Goal: Task Accomplishment & Management: Use online tool/utility

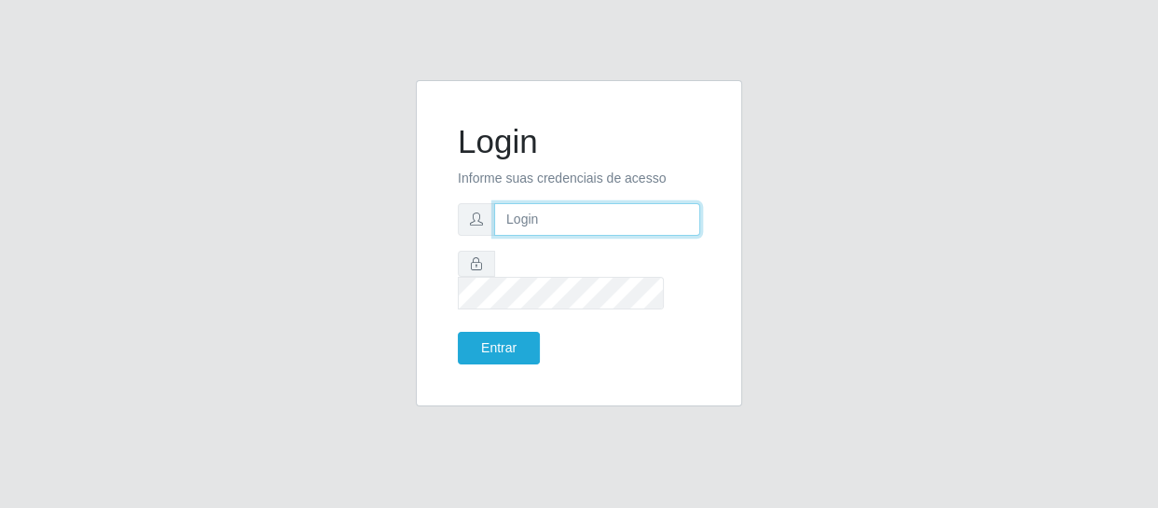
click at [503, 232] on input "text" at bounding box center [597, 219] width 206 height 33
type input "[PERSON_NAME][EMAIL_ADDRESS][DOMAIN_NAME]"
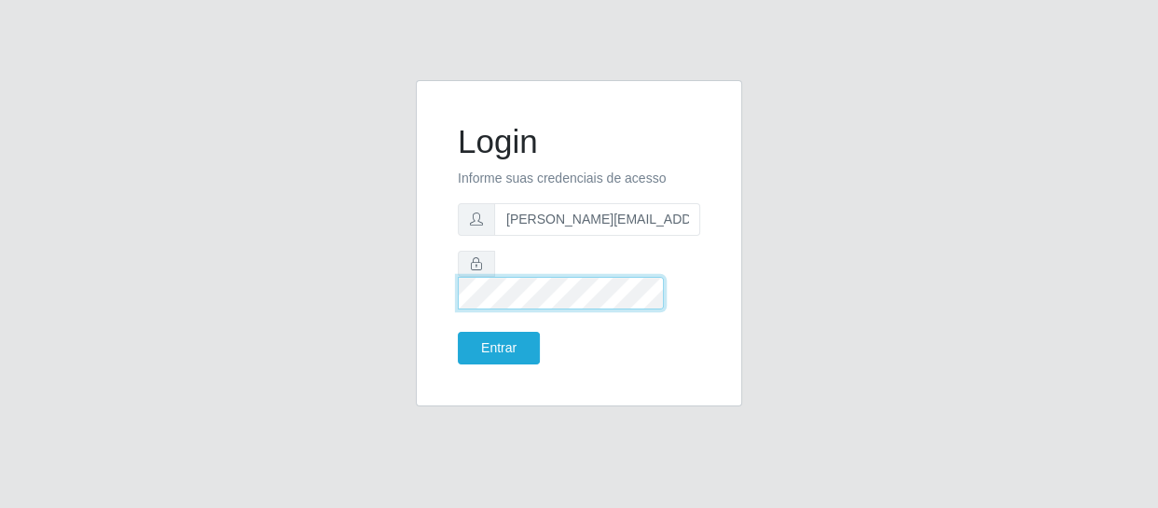
click at [458, 332] on button "Entrar" at bounding box center [499, 348] width 82 height 33
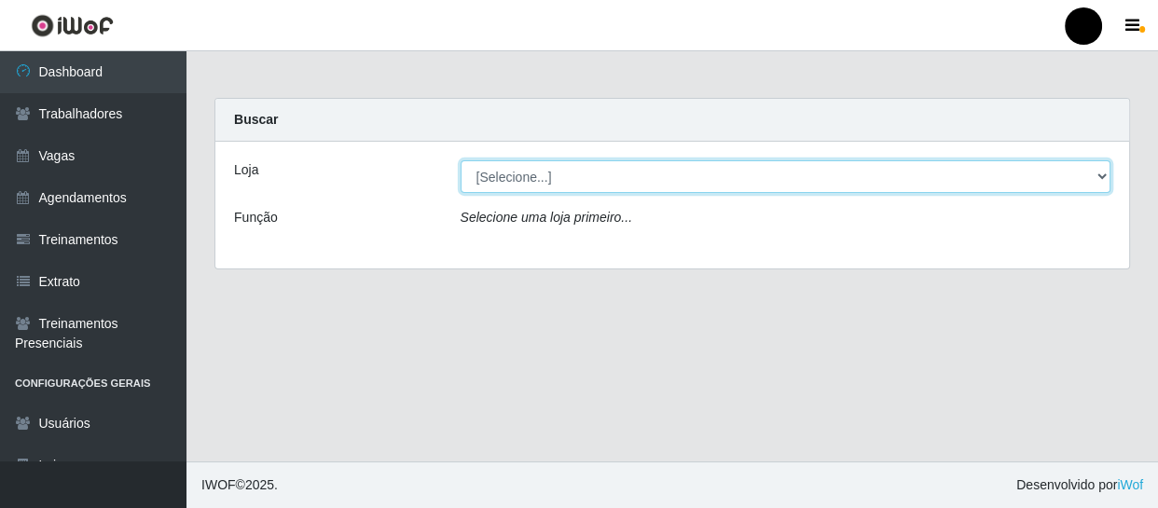
click at [1100, 173] on select "[Selecione...] SuperFácil Atacado - Emaús SuperFácil Atacado - Rodoviária Super…" at bounding box center [786, 176] width 651 height 33
select select "408"
click at [461, 160] on select "[Selecione...] SuperFácil Atacado - Emaús SuperFácil Atacado - Rodoviária Super…" at bounding box center [786, 176] width 651 height 33
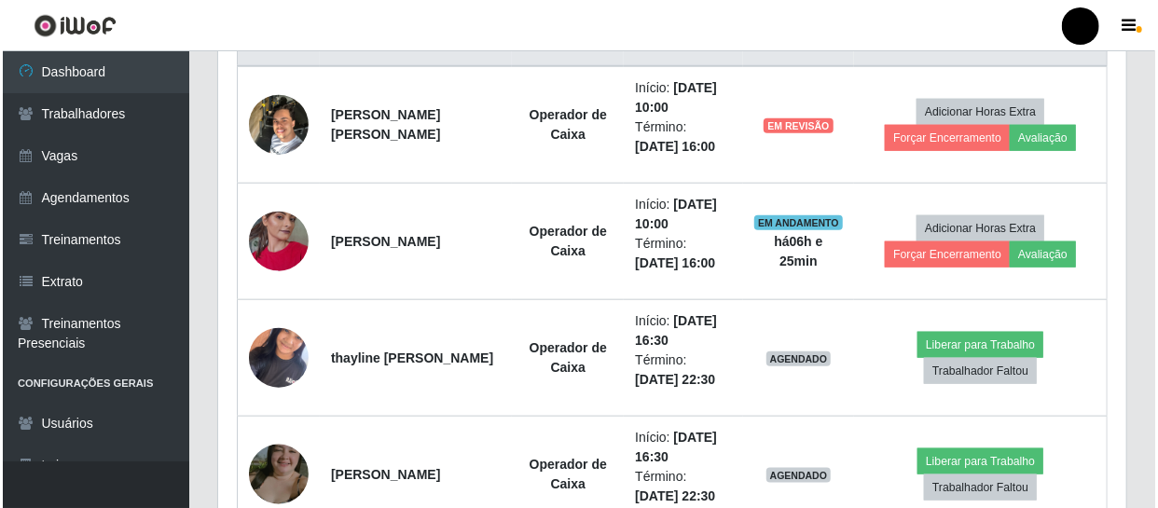
scroll to position [763, 0]
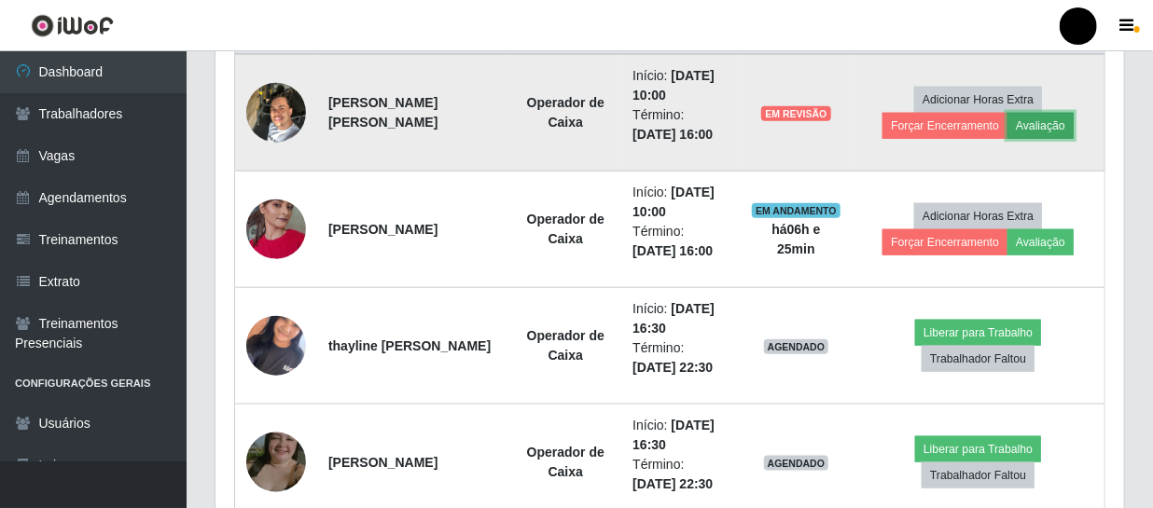
click at [1013, 126] on button "Avaliação" at bounding box center [1040, 126] width 66 height 26
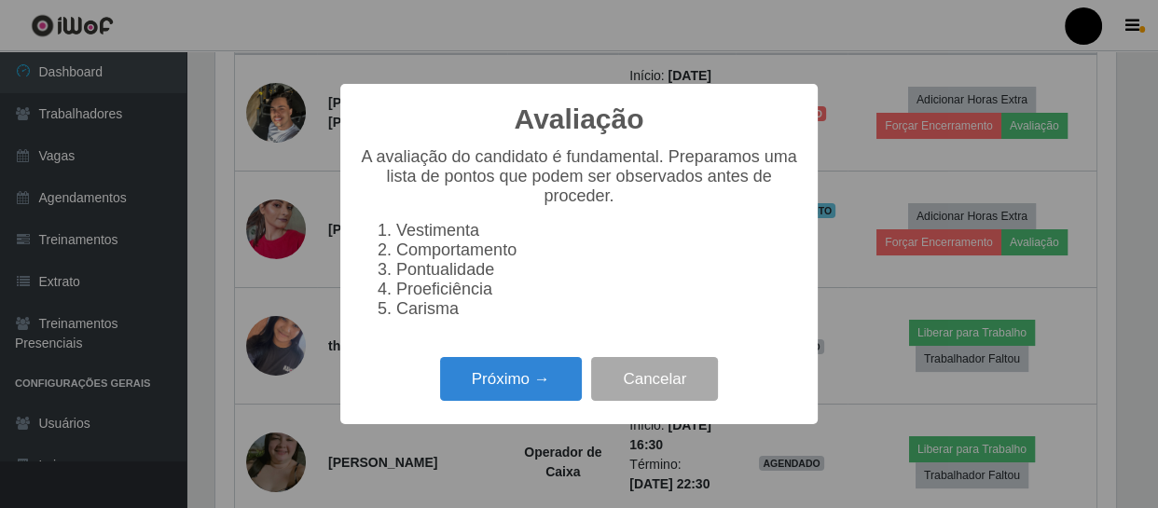
scroll to position [387, 900]
click at [472, 390] on button "Próximo →" at bounding box center [511, 379] width 142 height 44
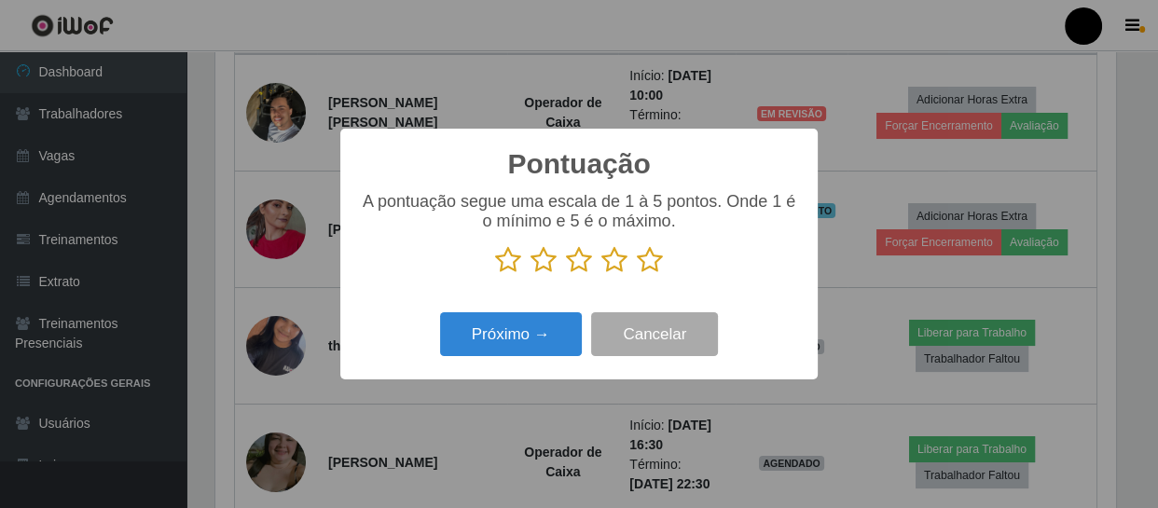
click at [644, 263] on icon at bounding box center [650, 260] width 26 height 28
click at [637, 274] on input "radio" at bounding box center [637, 274] width 0 height 0
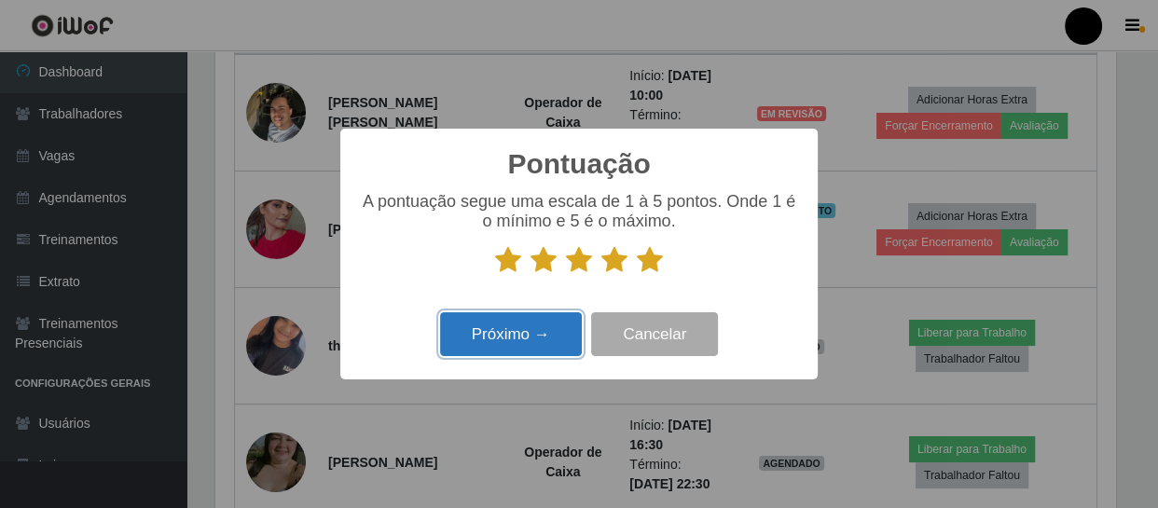
click at [532, 345] on button "Próximo →" at bounding box center [511, 334] width 142 height 44
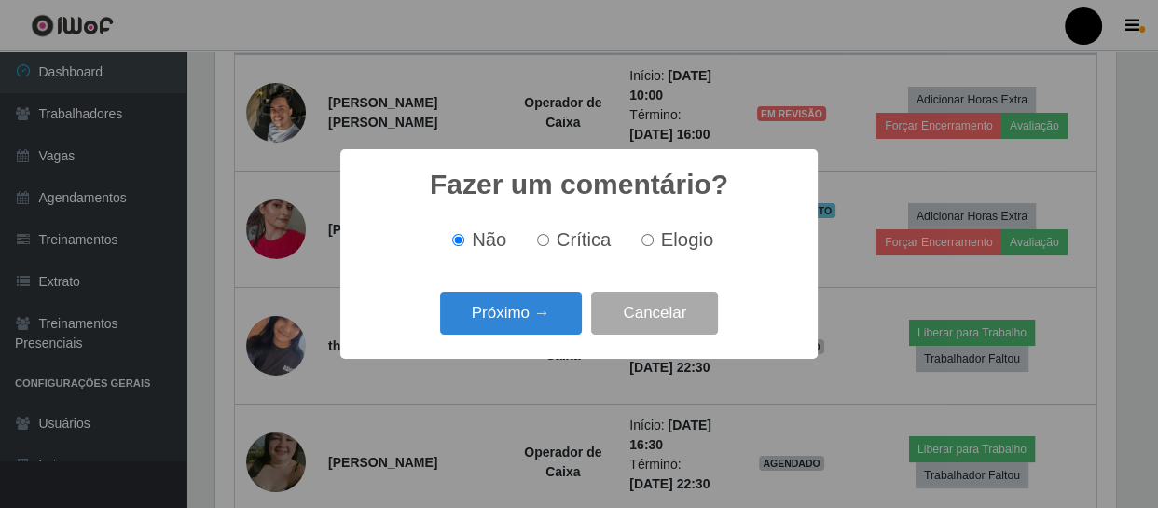
click at [648, 244] on input "Elogio" at bounding box center [648, 240] width 12 height 12
radio input "true"
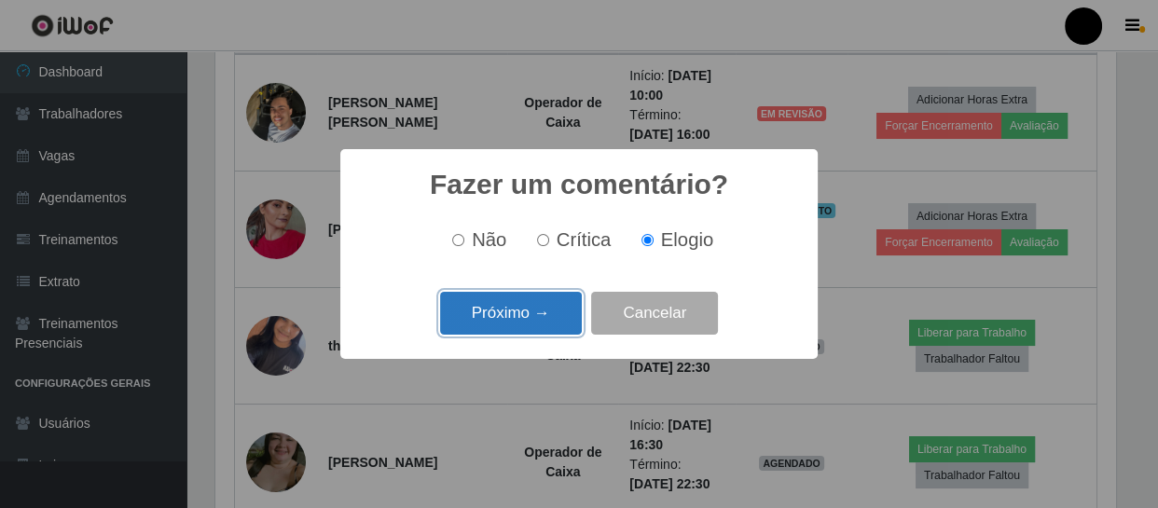
click at [557, 313] on button "Próximo →" at bounding box center [511, 314] width 142 height 44
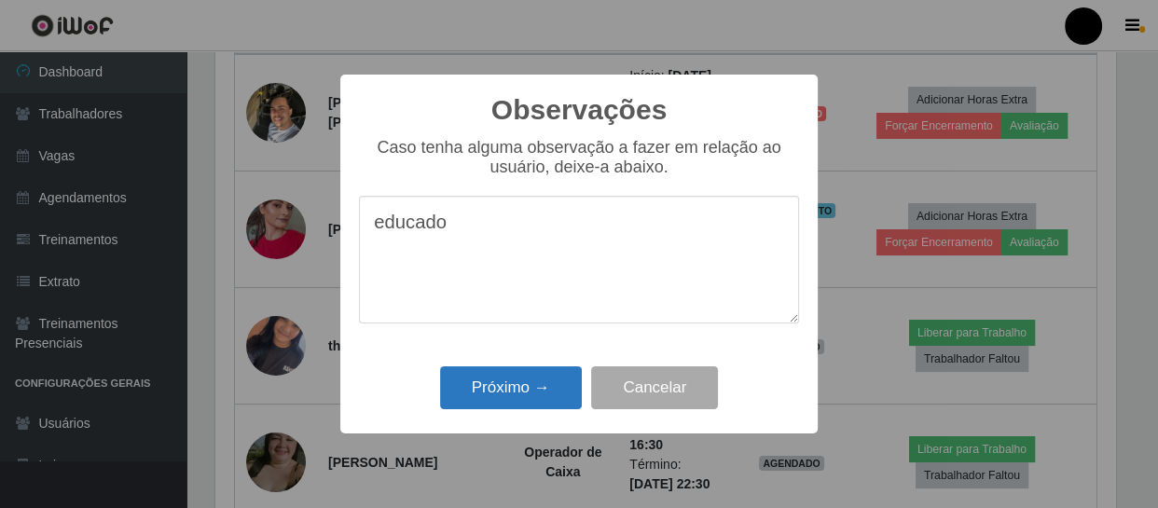
type textarea "educado"
click at [549, 400] on button "Próximo →" at bounding box center [511, 389] width 142 height 44
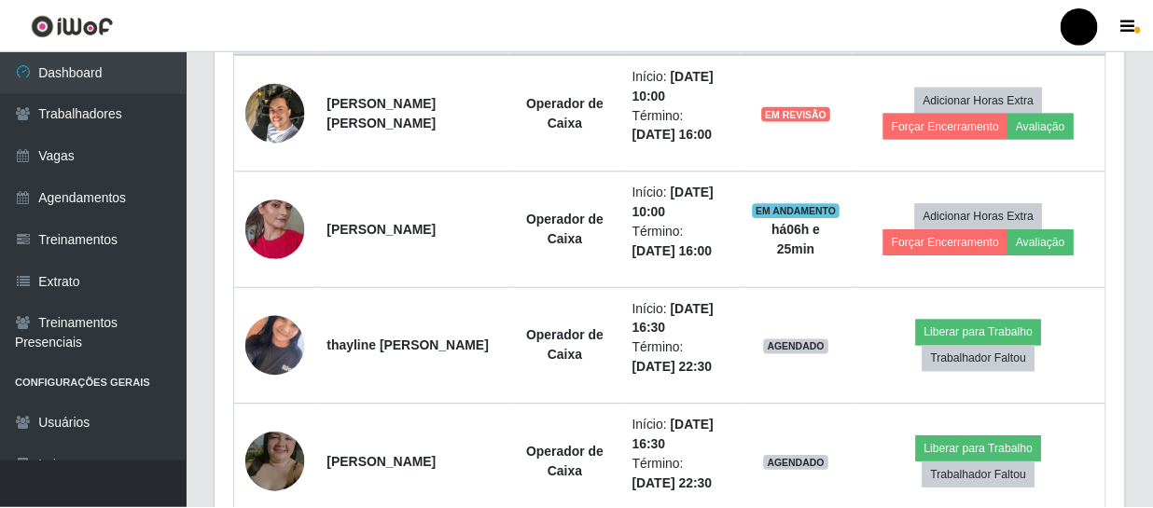
scroll to position [387, 909]
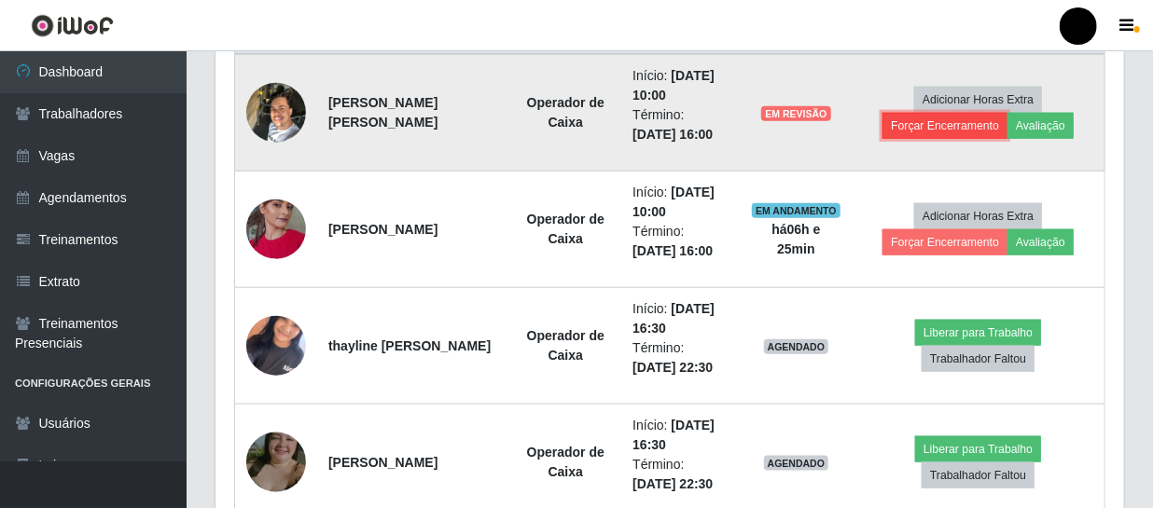
click at [924, 128] on button "Forçar Encerramento" at bounding box center [944, 126] width 125 height 26
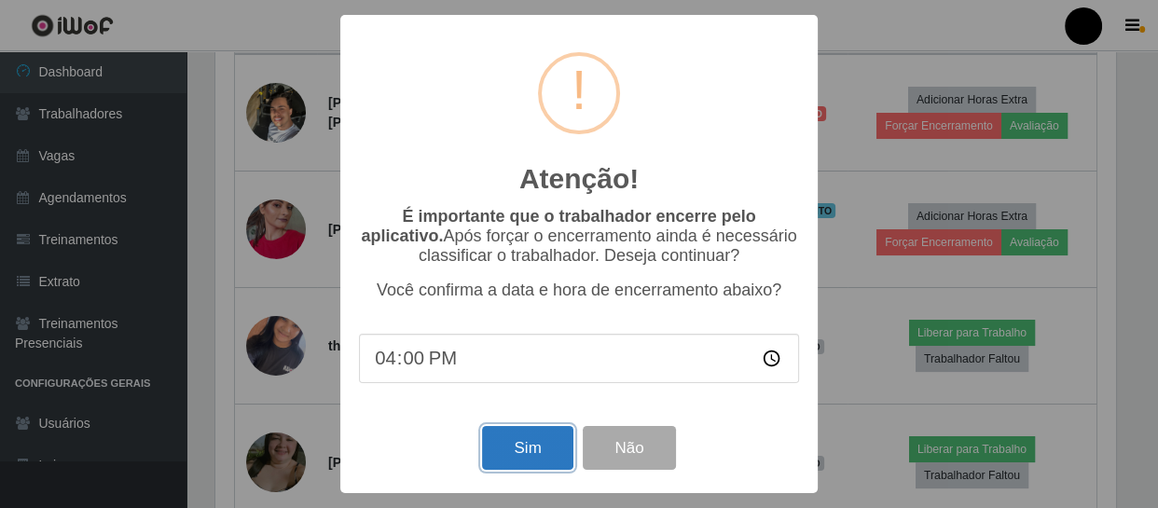
click at [506, 449] on button "Sim" at bounding box center [527, 448] width 90 height 44
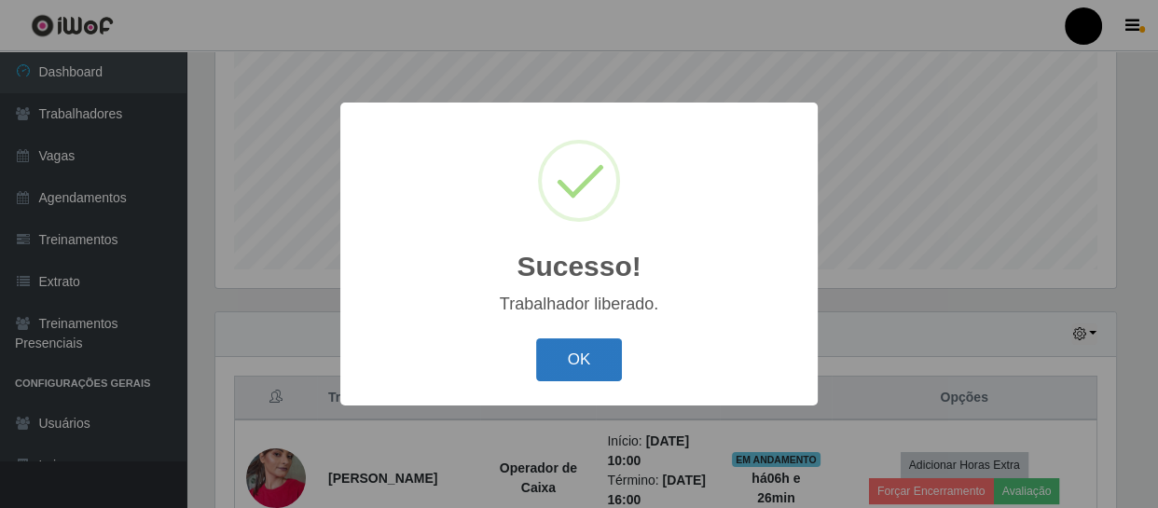
click at [591, 354] on button "OK" at bounding box center [579, 361] width 87 height 44
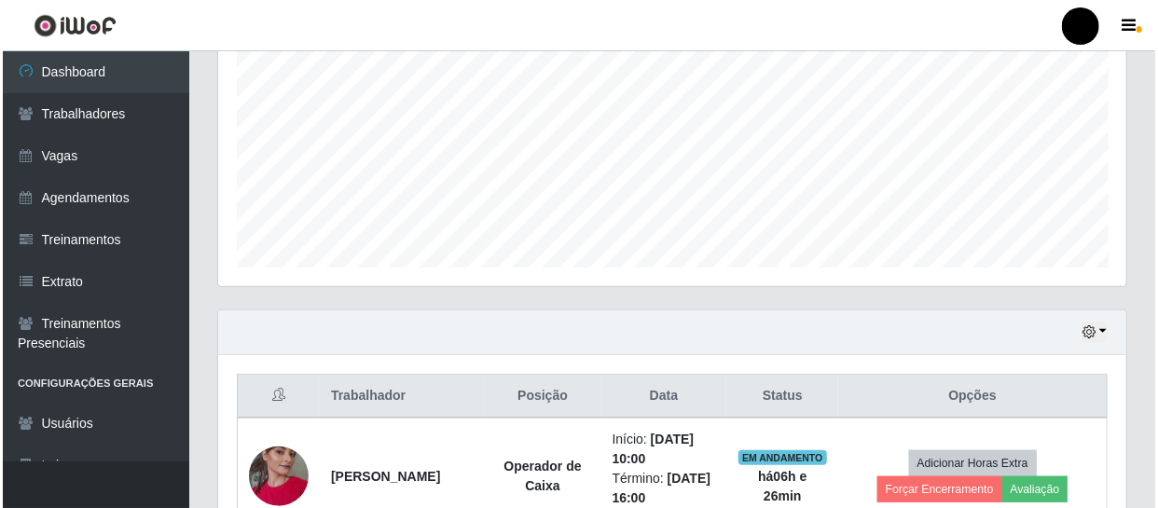
scroll to position [482, 0]
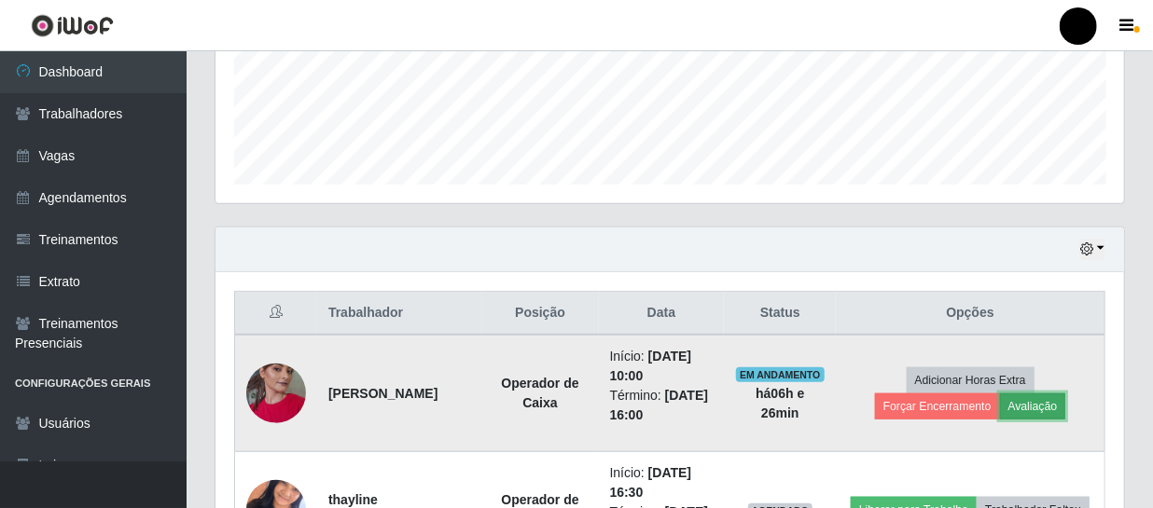
click at [1017, 409] on button "Avaliação" at bounding box center [1033, 407] width 66 height 26
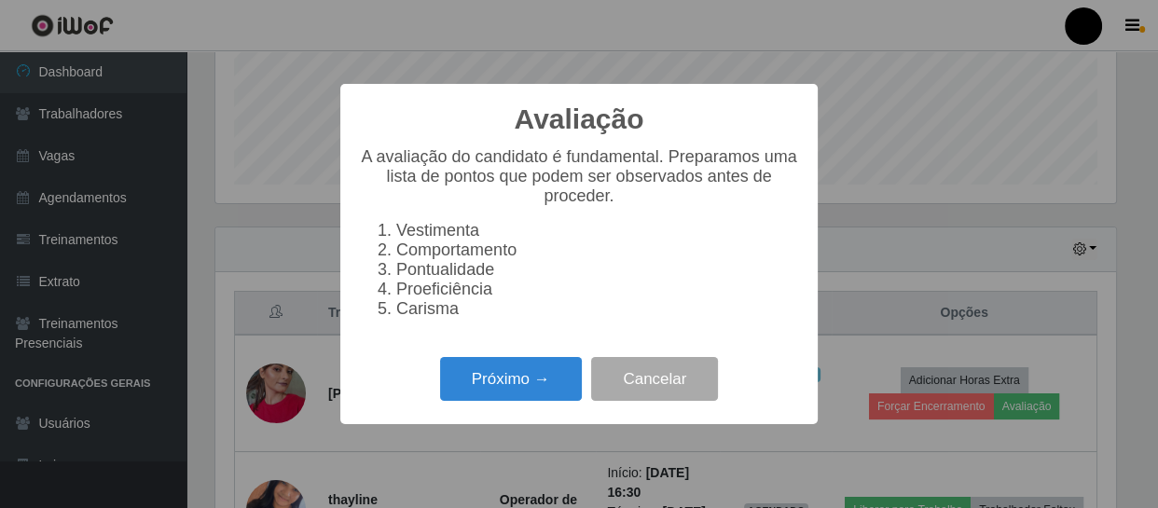
scroll to position [387, 900]
click at [551, 388] on button "Próximo →" at bounding box center [511, 379] width 142 height 44
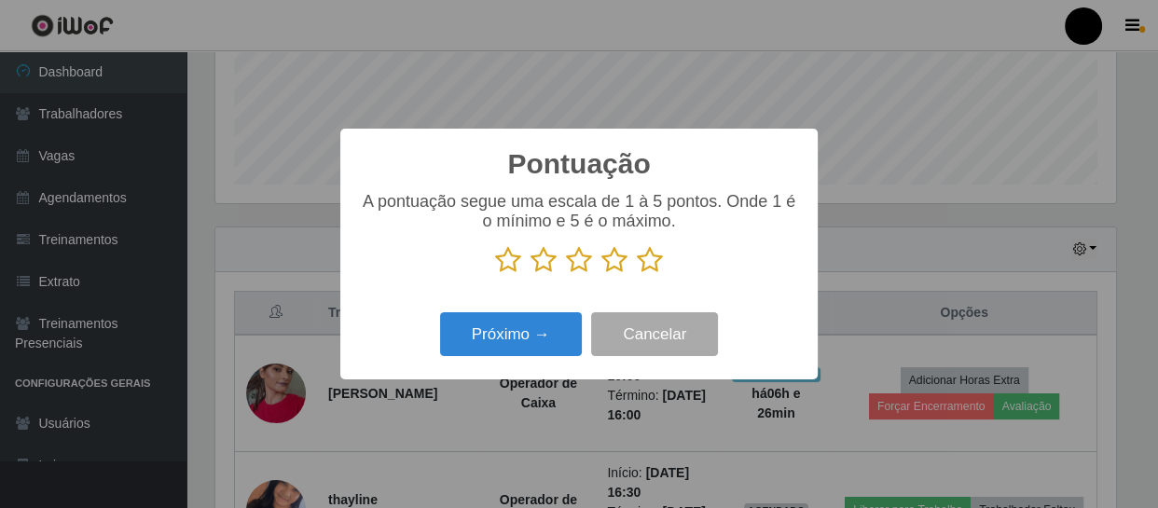
scroll to position [932366, 931851]
click at [648, 259] on icon at bounding box center [650, 260] width 26 height 28
click at [637, 274] on input "radio" at bounding box center [637, 274] width 0 height 0
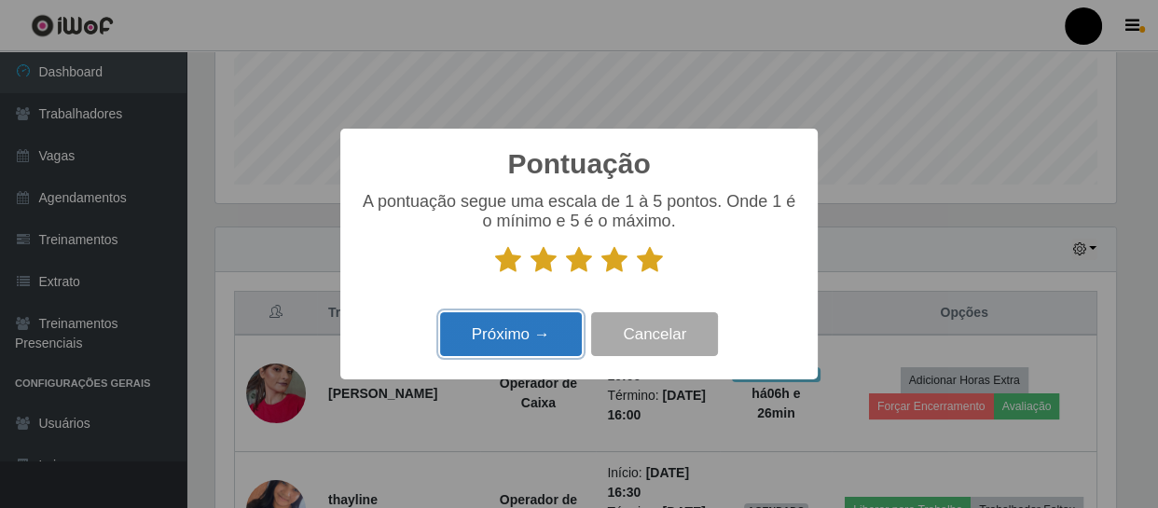
click at [528, 336] on button "Próximo →" at bounding box center [511, 334] width 142 height 44
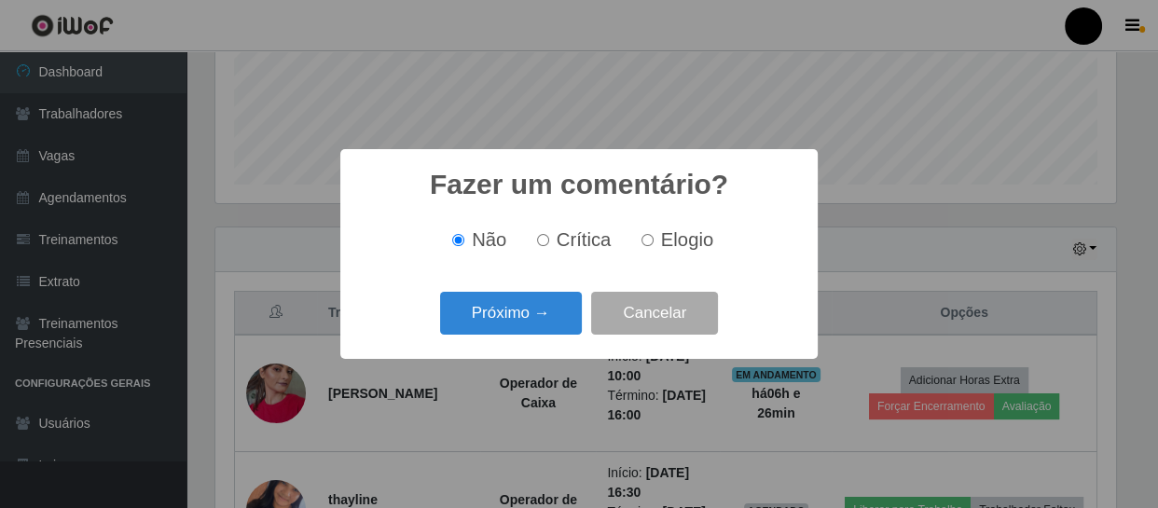
click at [646, 244] on input "Elogio" at bounding box center [648, 240] width 12 height 12
radio input "true"
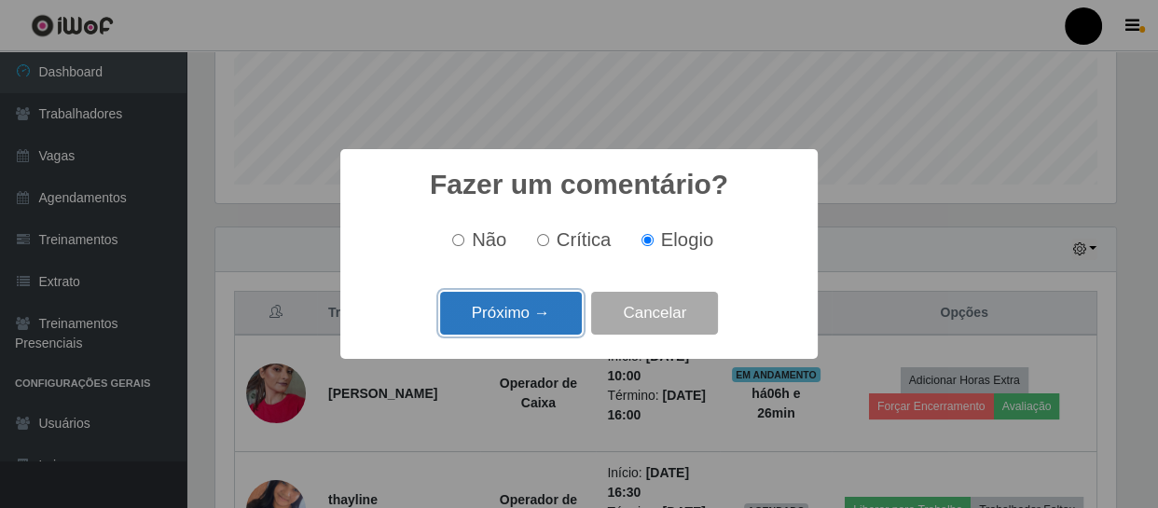
click at [514, 320] on button "Próximo →" at bounding box center [511, 314] width 142 height 44
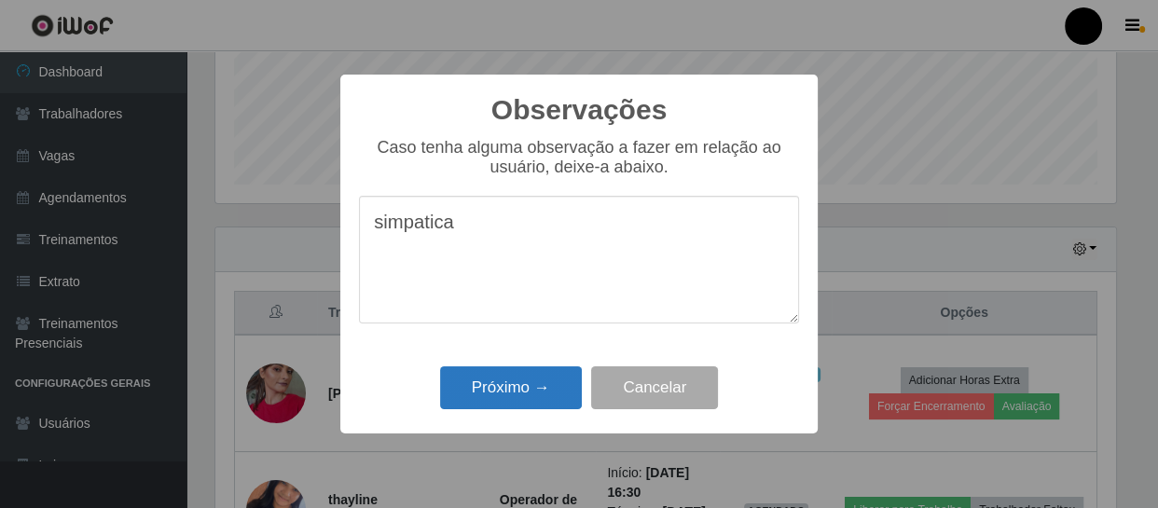
type textarea "simpatica"
click at [522, 382] on button "Próximo →" at bounding box center [511, 389] width 142 height 44
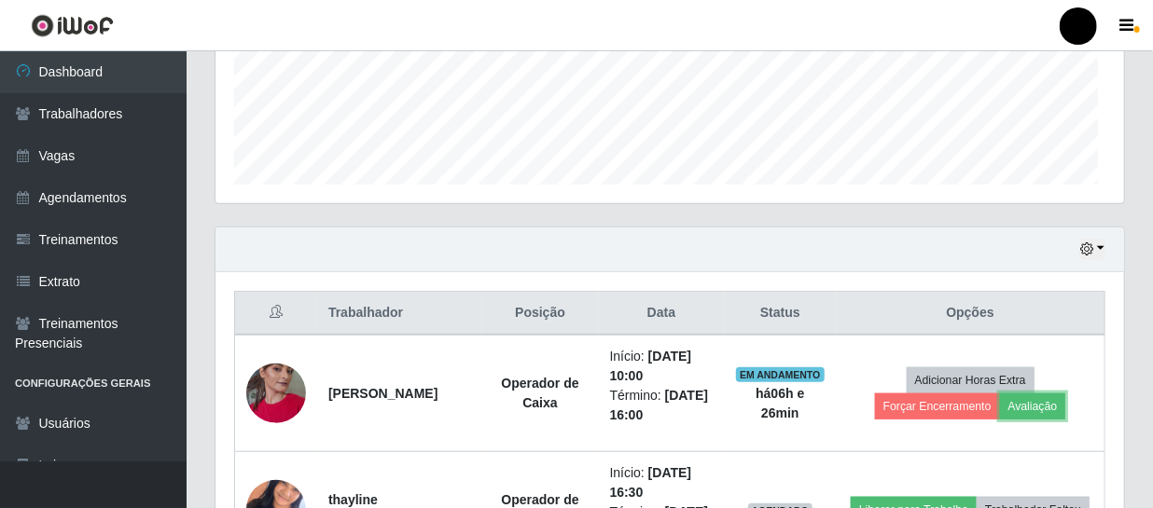
scroll to position [387, 909]
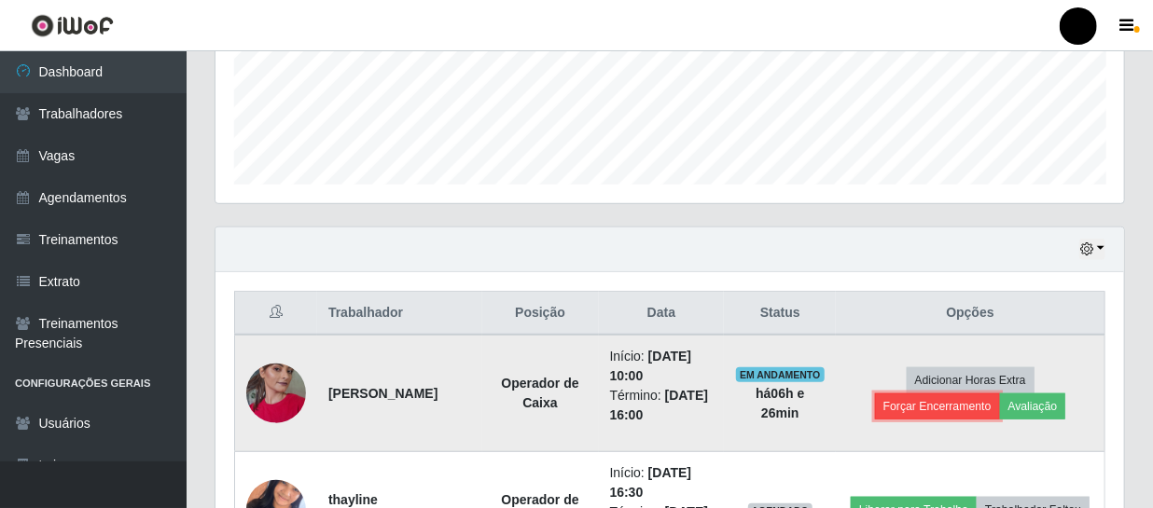
click at [909, 400] on button "Forçar Encerramento" at bounding box center [937, 407] width 125 height 26
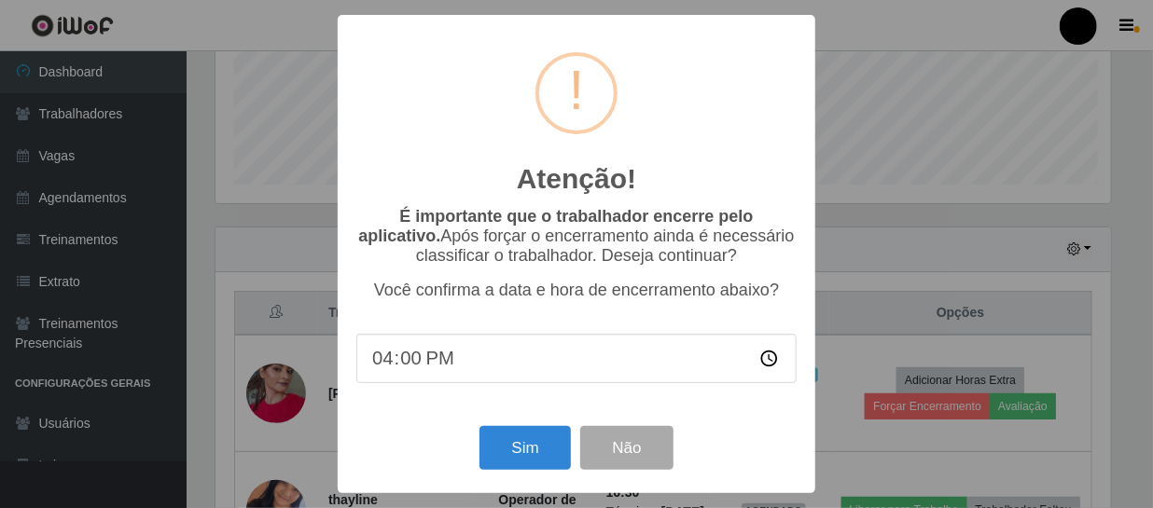
scroll to position [387, 900]
click at [522, 459] on button "Sim" at bounding box center [527, 448] width 90 height 44
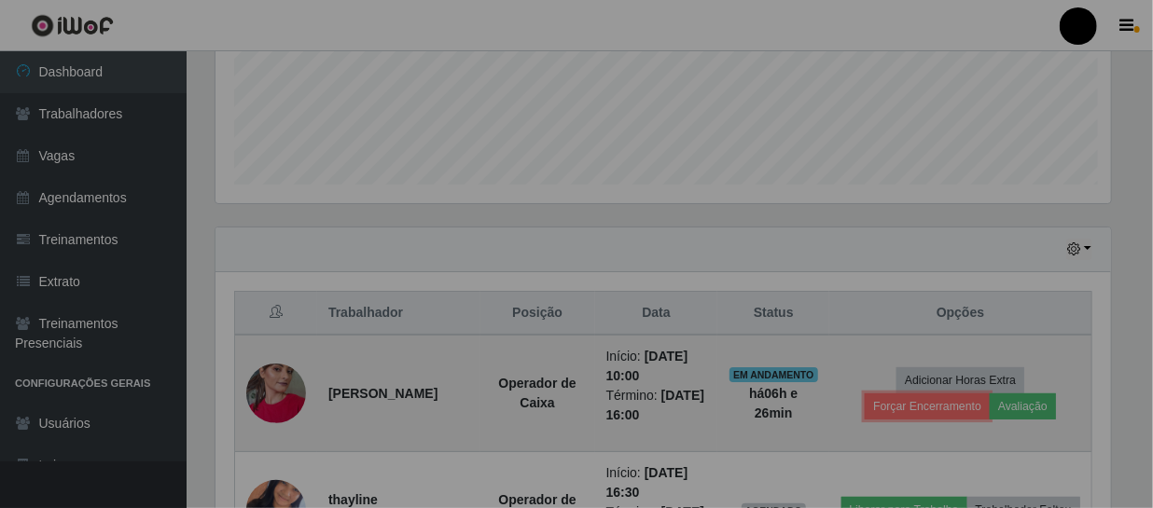
scroll to position [0, 0]
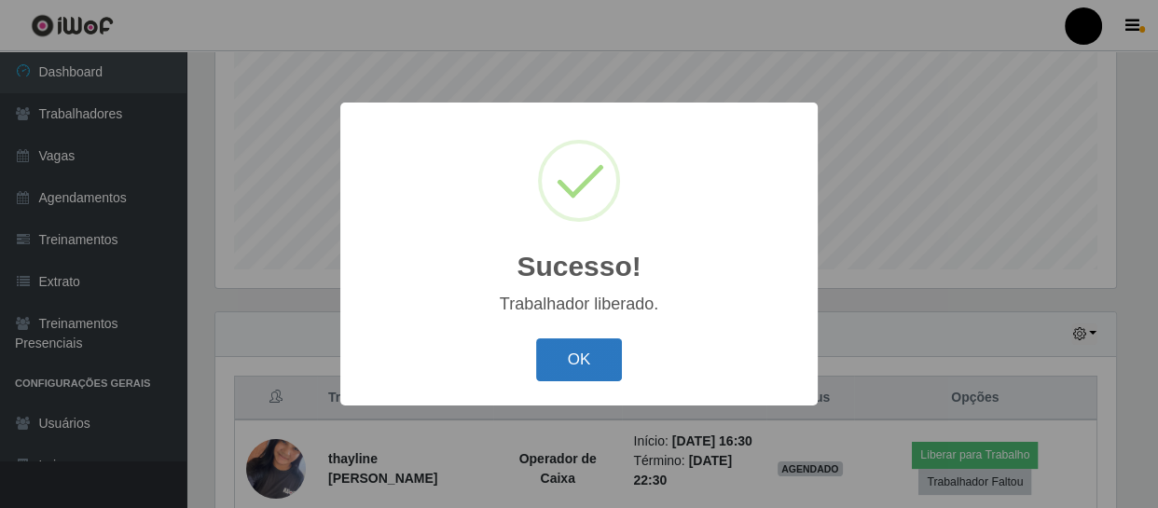
click at [554, 344] on button "OK" at bounding box center [579, 361] width 87 height 44
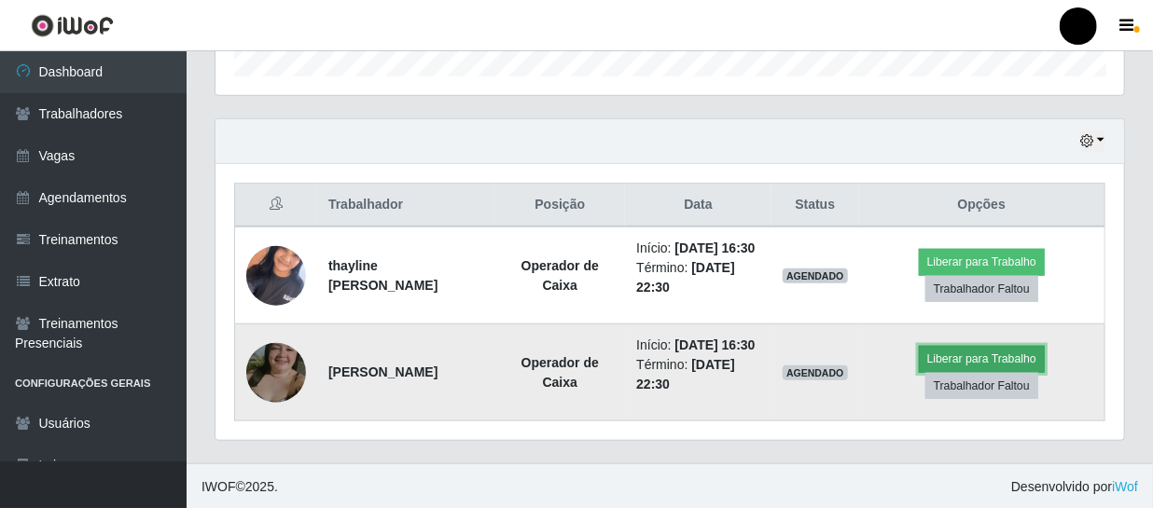
click at [989, 363] on button "Liberar para Trabalho" at bounding box center [982, 359] width 126 height 26
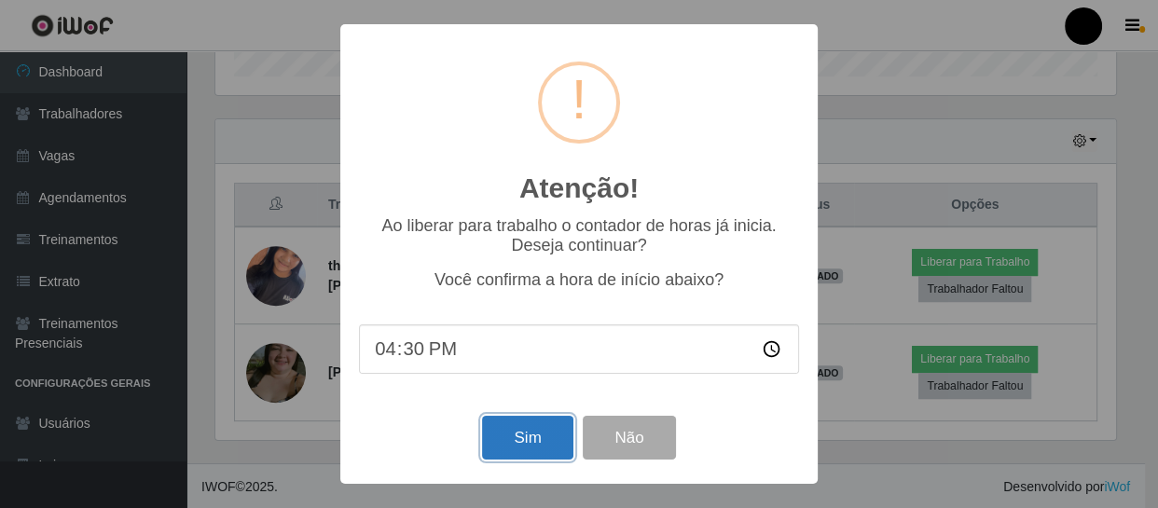
click at [515, 437] on button "Sim" at bounding box center [527, 438] width 90 height 44
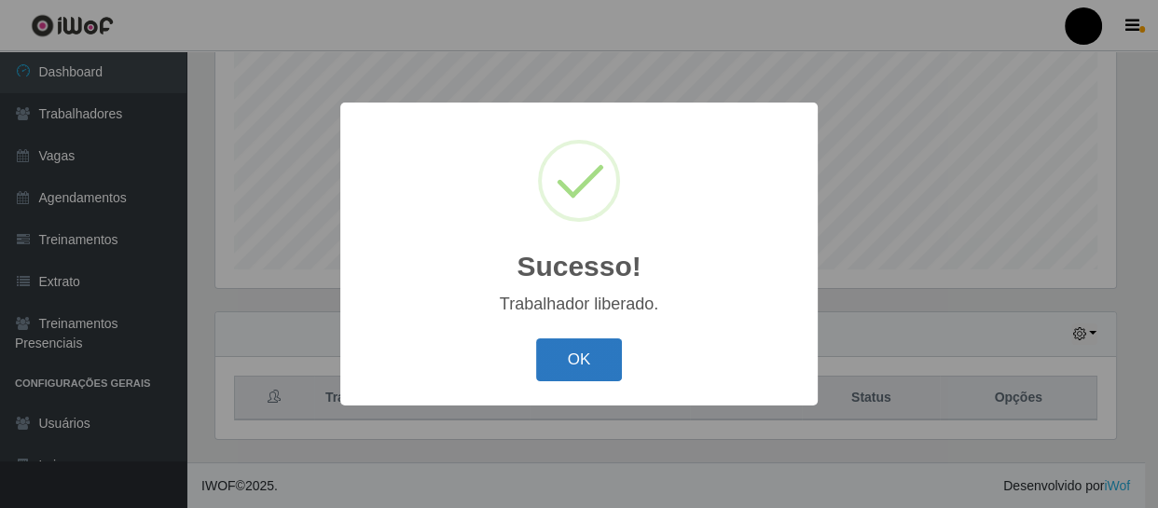
click at [583, 365] on button "OK" at bounding box center [579, 361] width 87 height 44
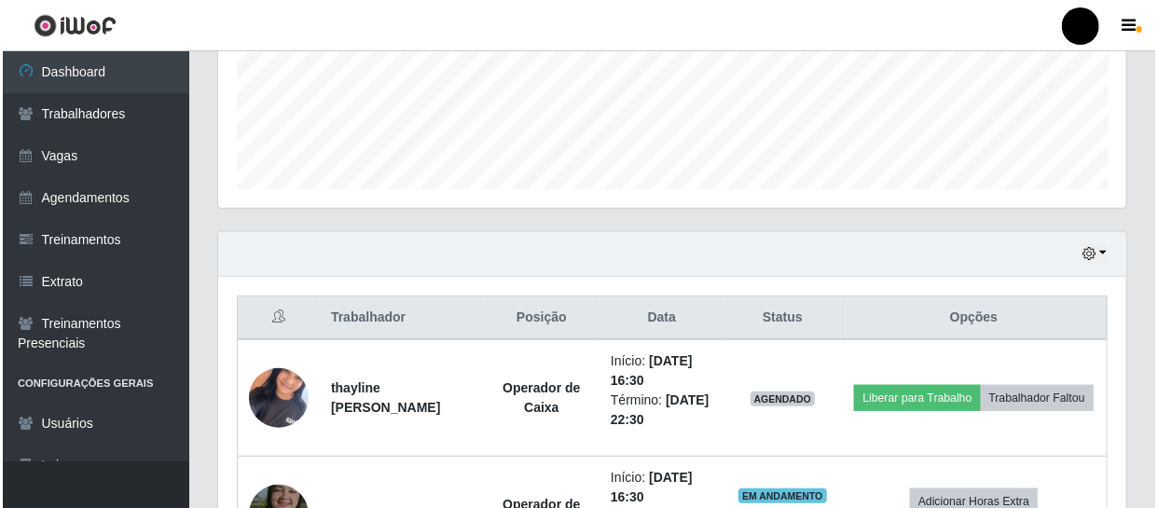
scroll to position [482, 0]
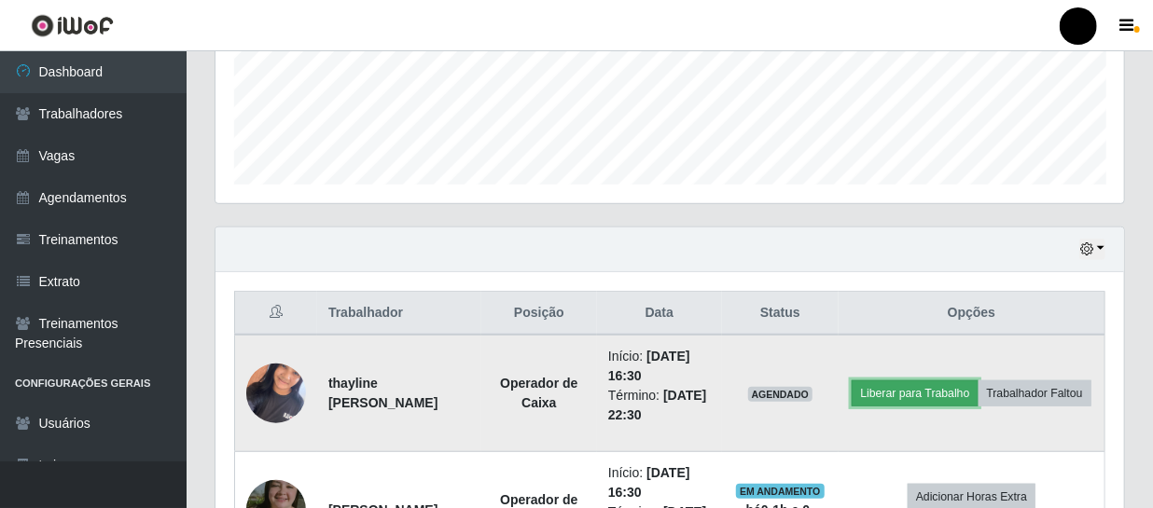
click at [870, 397] on button "Liberar para Trabalho" at bounding box center [915, 394] width 126 height 26
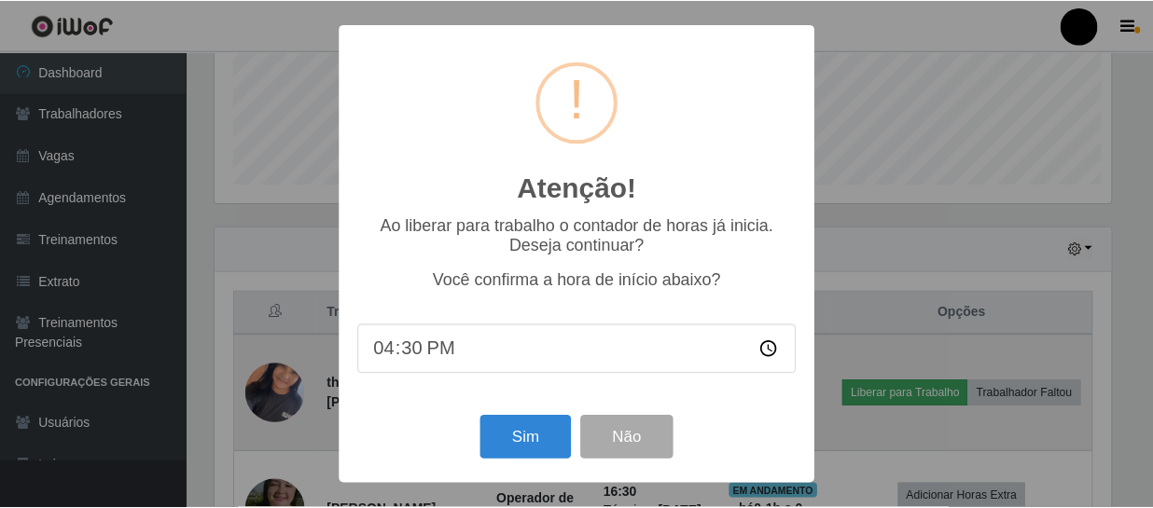
scroll to position [387, 900]
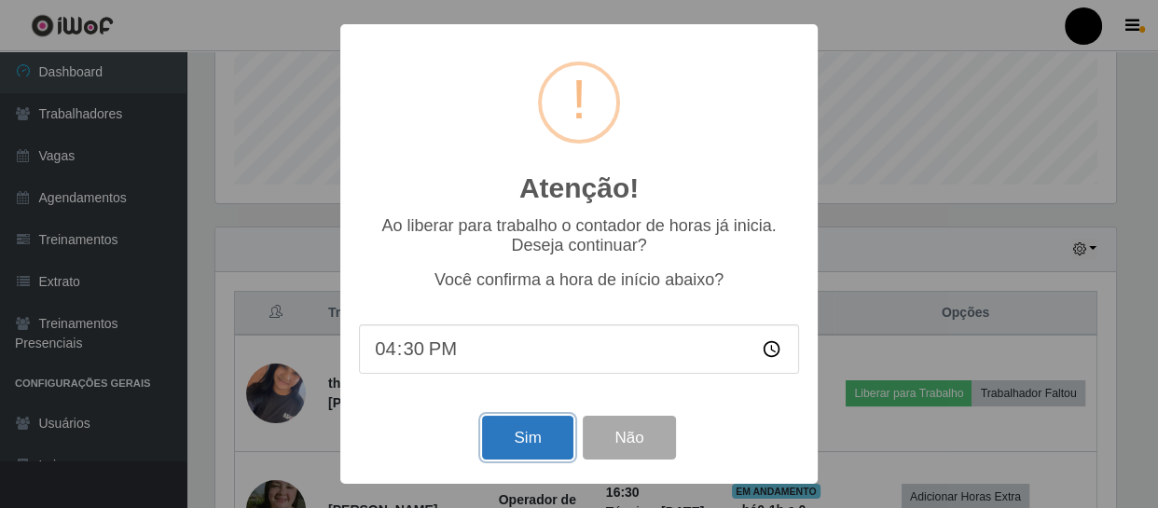
click at [548, 432] on button "Sim" at bounding box center [527, 438] width 90 height 44
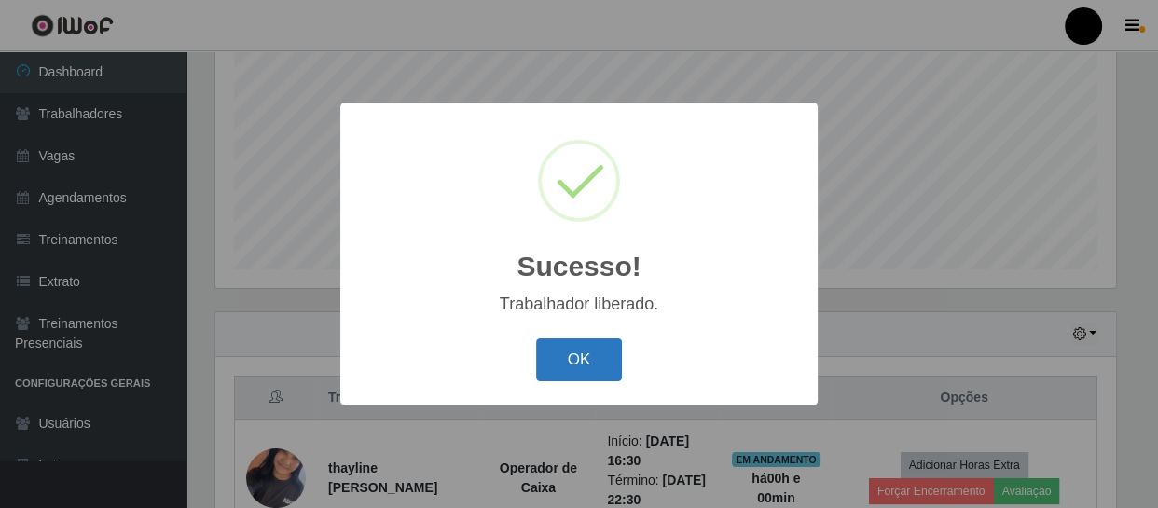
click at [602, 356] on button "OK" at bounding box center [579, 361] width 87 height 44
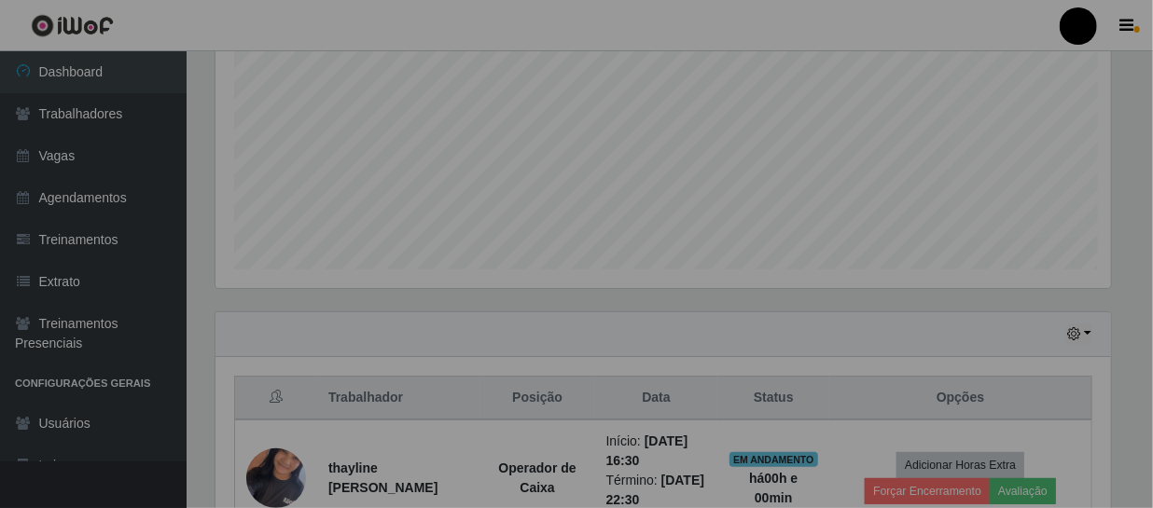
scroll to position [387, 909]
